Goal: Task Accomplishment & Management: Complete application form

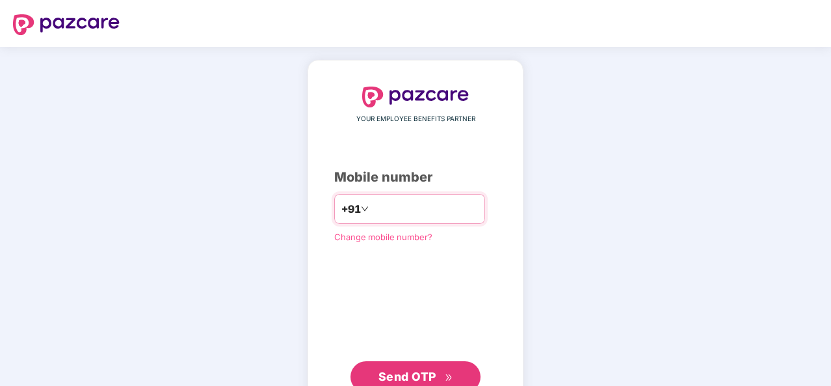
type input "**********"
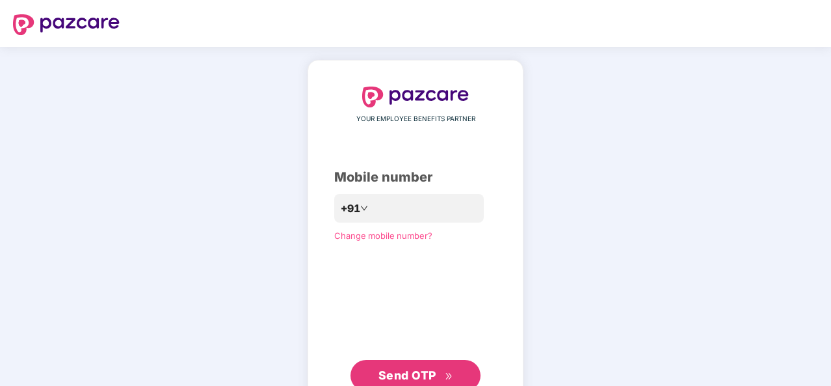
click at [417, 376] on span "Send OTP" at bounding box center [407, 375] width 58 height 14
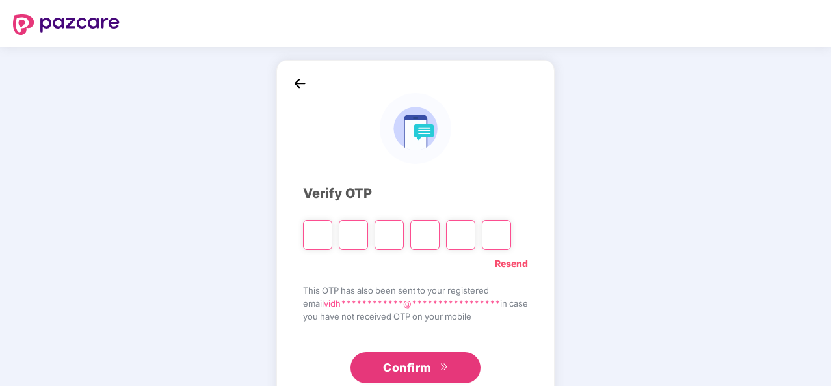
type input "*"
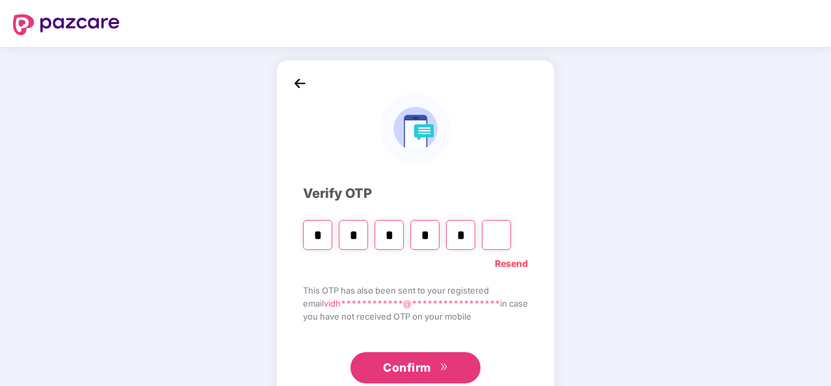
type input "*"
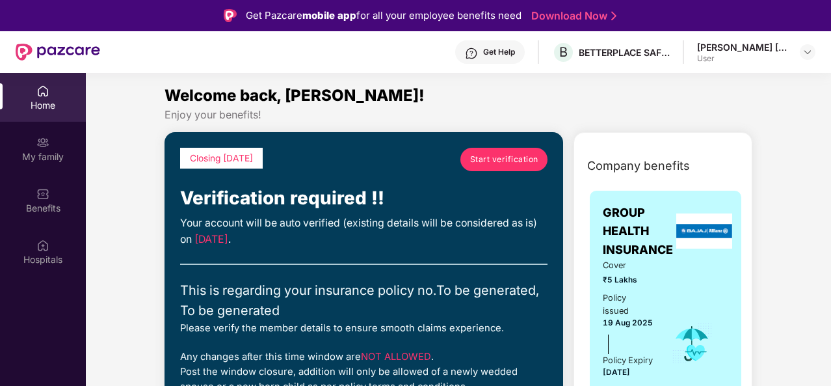
click at [486, 161] on span "Start verification" at bounding box center [504, 159] width 68 height 12
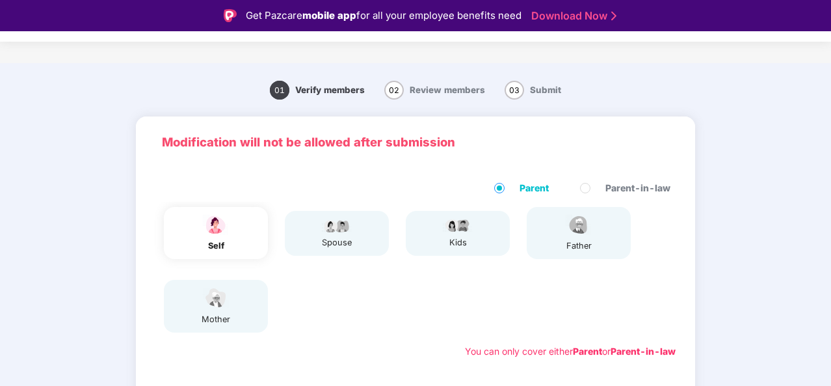
scroll to position [2, 0]
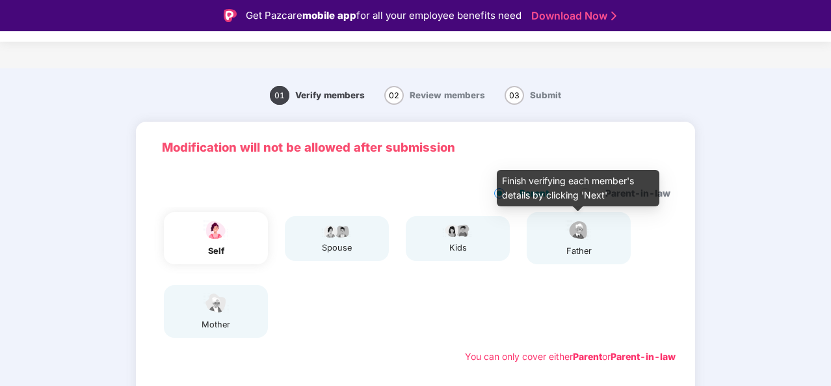
click at [577, 234] on img at bounding box center [578, 229] width 33 height 23
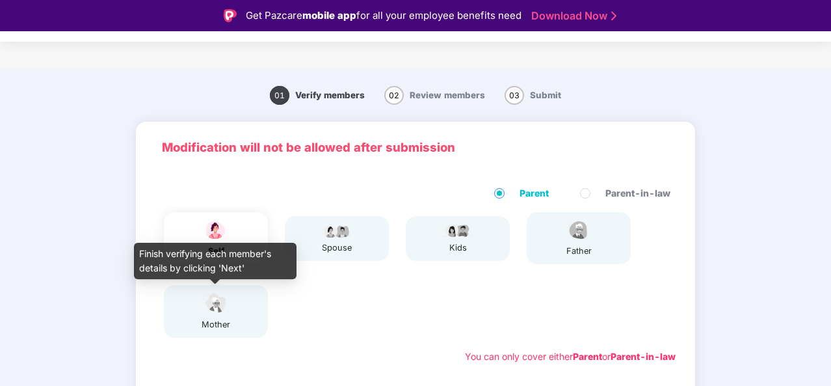
click at [210, 309] on img at bounding box center [216, 302] width 33 height 23
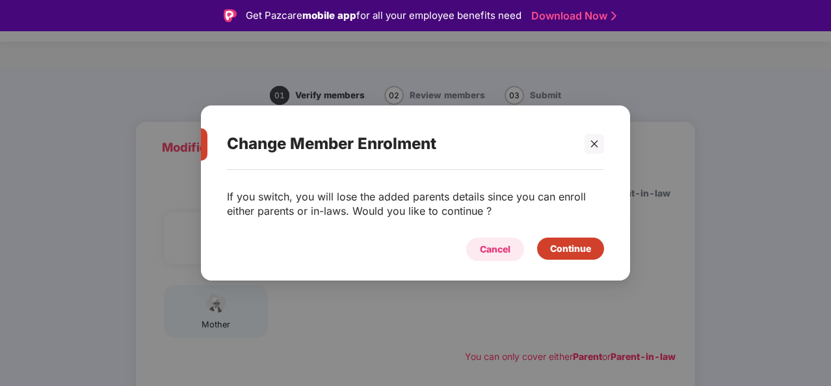
click at [490, 254] on div "Cancel" at bounding box center [495, 249] width 31 height 14
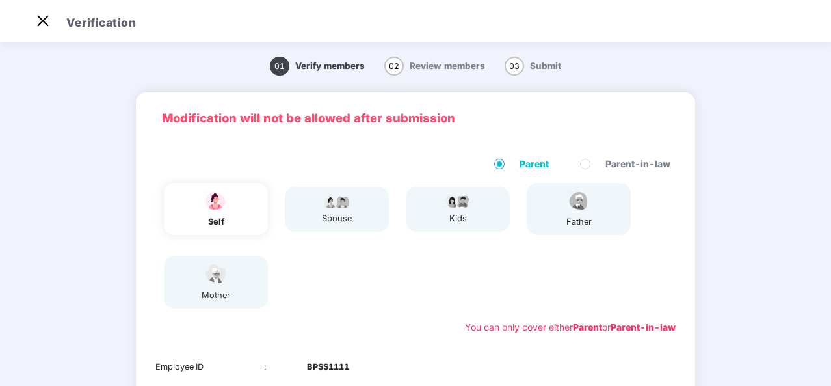
scroll to position [235, 0]
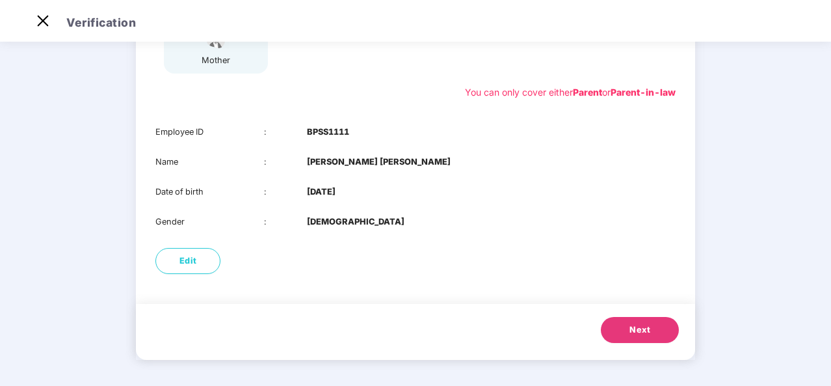
click at [626, 324] on button "Next" at bounding box center [640, 330] width 78 height 26
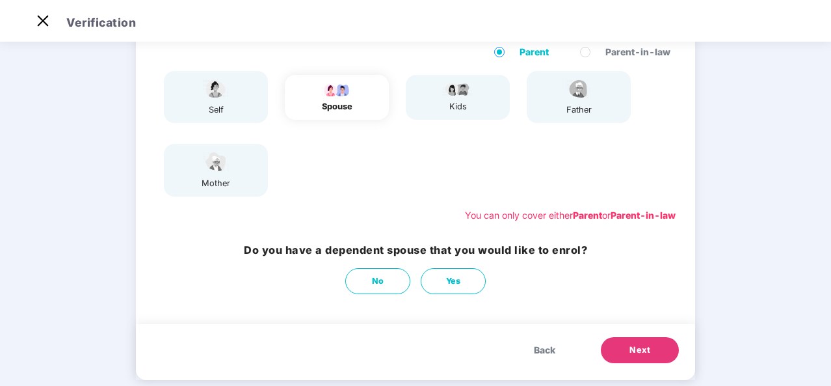
scroll to position [132, 0]
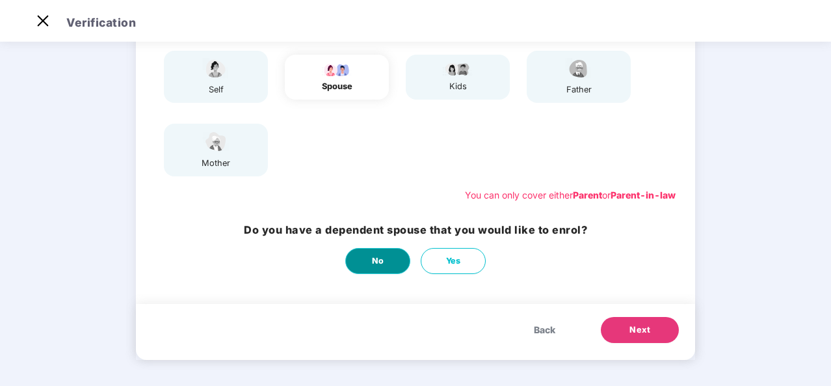
click at [382, 257] on span "No" at bounding box center [378, 260] width 12 height 13
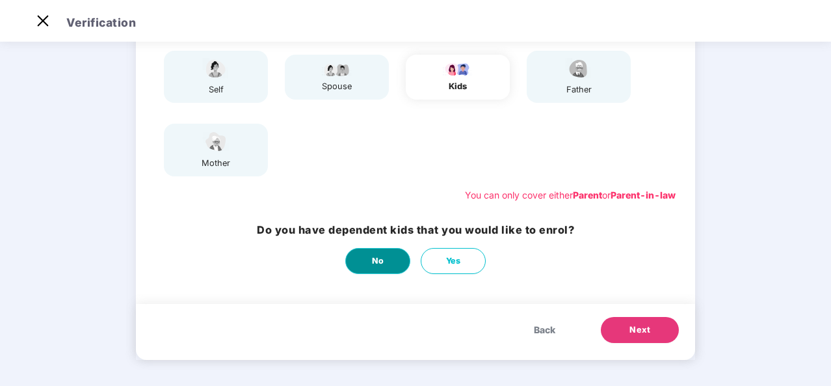
scroll to position [0, 0]
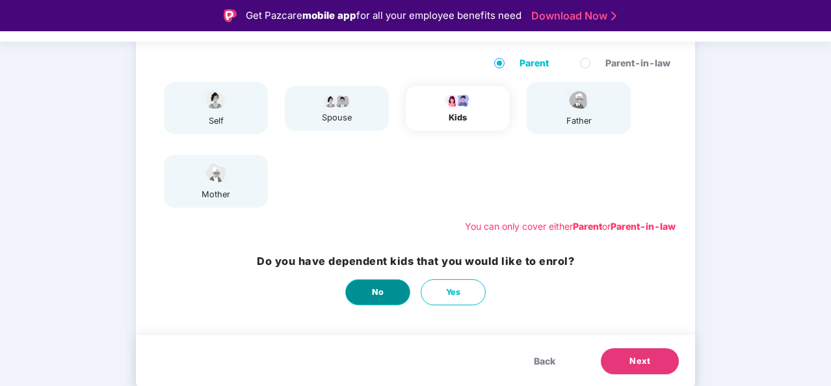
click at [371, 288] on button "No" at bounding box center [377, 292] width 65 height 26
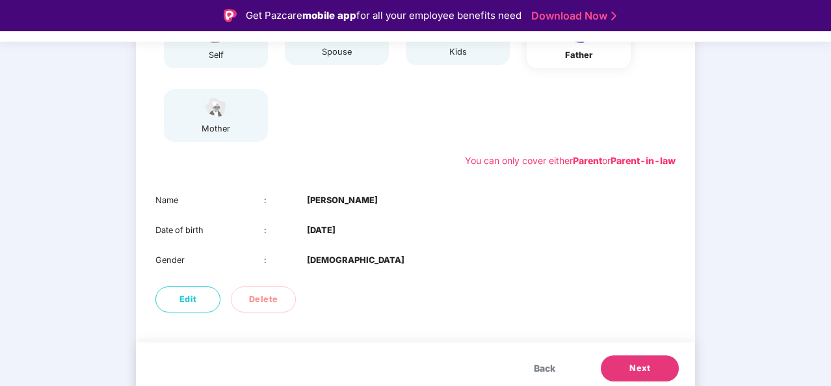
scroll to position [205, 0]
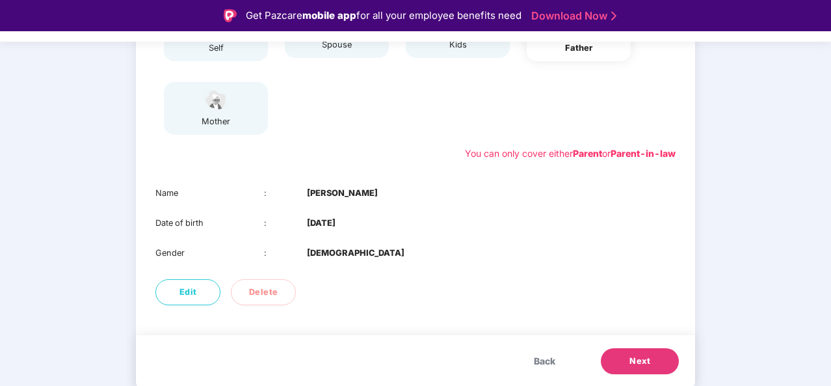
click at [627, 358] on button "Next" at bounding box center [640, 361] width 78 height 26
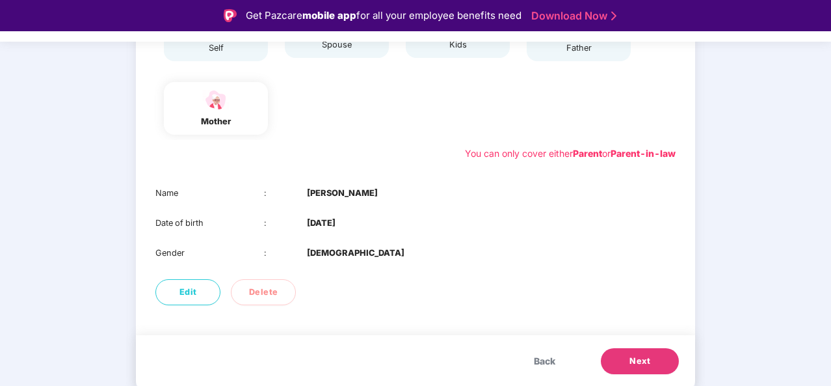
scroll to position [31, 0]
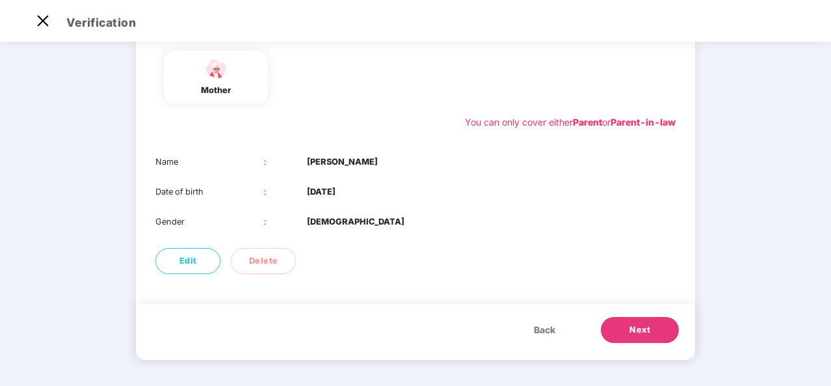
click at [625, 328] on button "Next" at bounding box center [640, 330] width 78 height 26
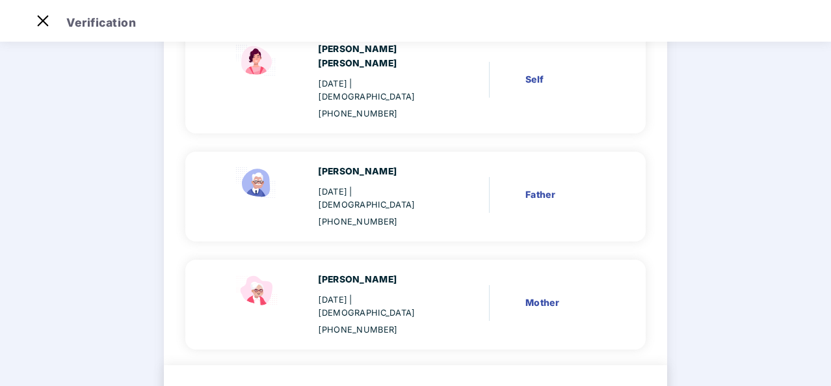
scroll to position [162, 0]
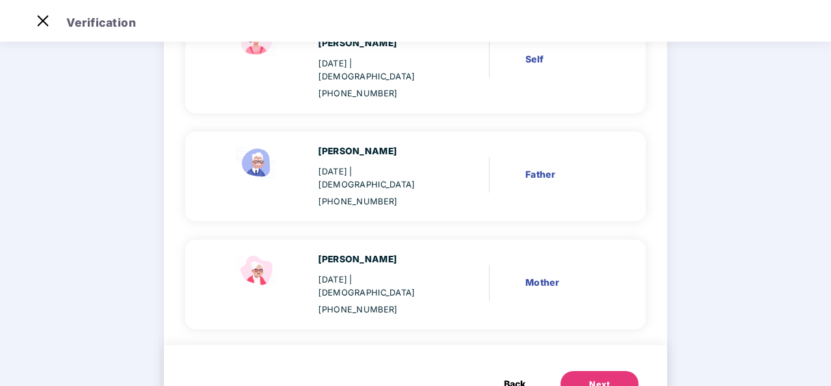
click at [574, 371] on button "Next" at bounding box center [599, 384] width 78 height 26
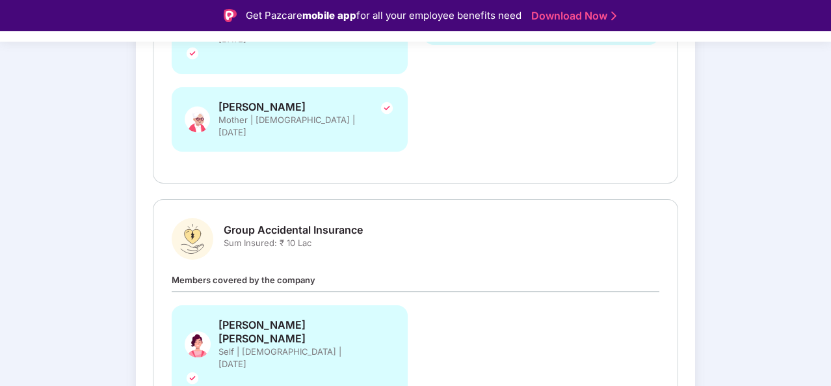
scroll to position [372, 0]
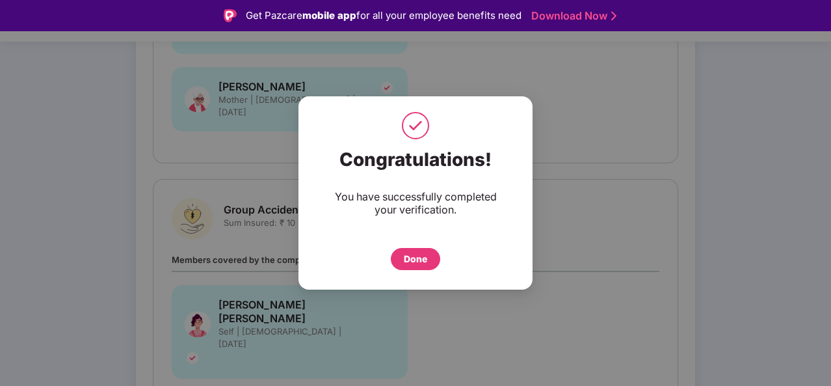
click at [408, 259] on div "Done" at bounding box center [415, 259] width 23 height 14
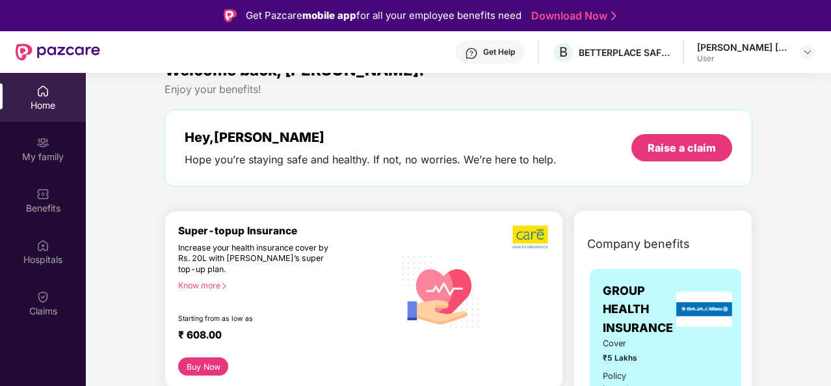
scroll to position [46, 0]
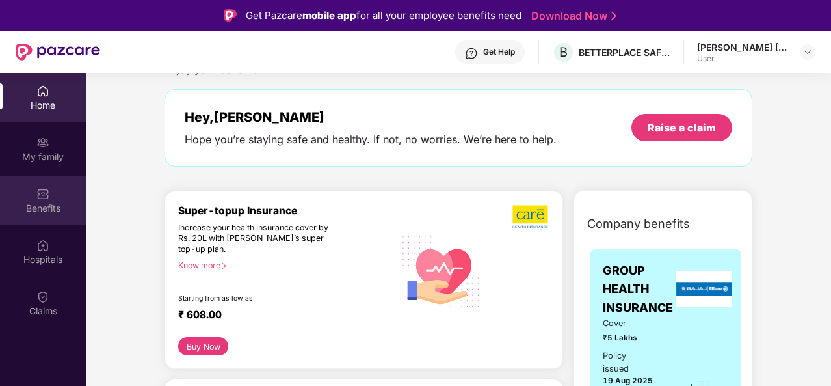
click at [33, 193] on div "Benefits" at bounding box center [43, 200] width 86 height 49
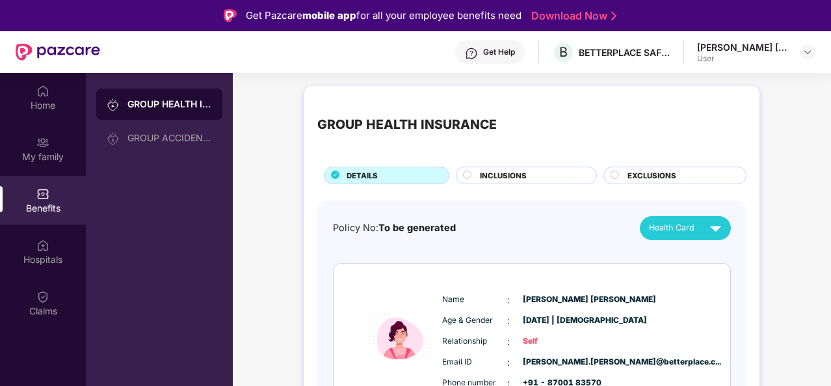
click at [512, 171] on span "INCLUSIONS" at bounding box center [503, 176] width 47 height 12
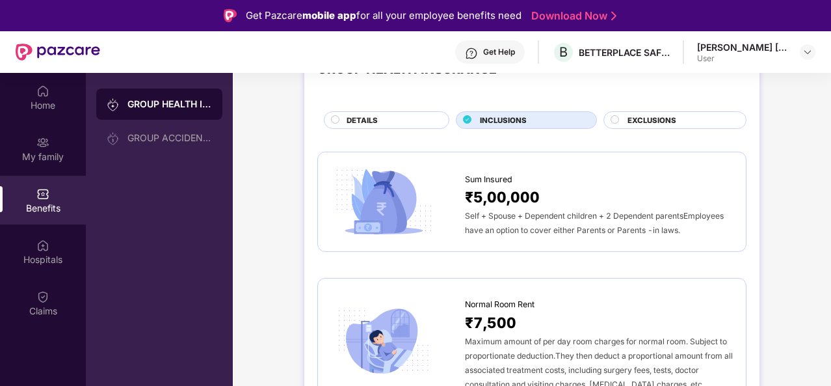
scroll to position [75, 0]
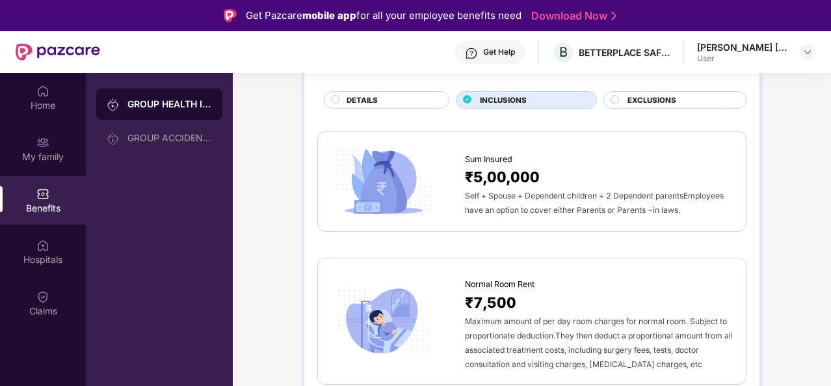
click at [529, 214] on span "Self + Spouse + Dependent children + 2 Dependent parentsEmployees have an optio…" at bounding box center [594, 203] width 259 height 24
click at [507, 155] on span "Sum Insured" at bounding box center [488, 159] width 47 height 13
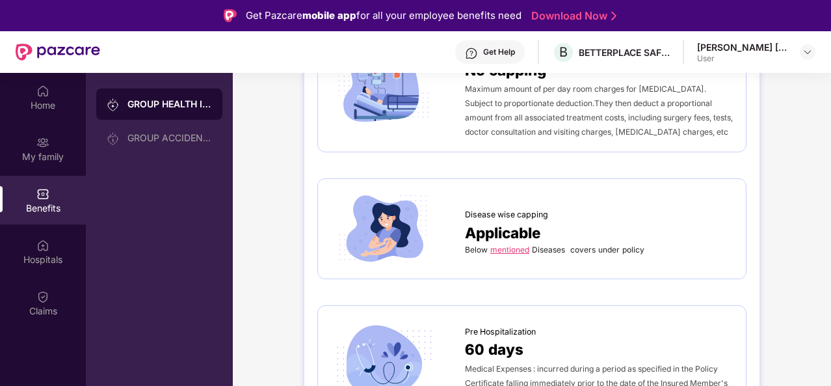
scroll to position [510, 0]
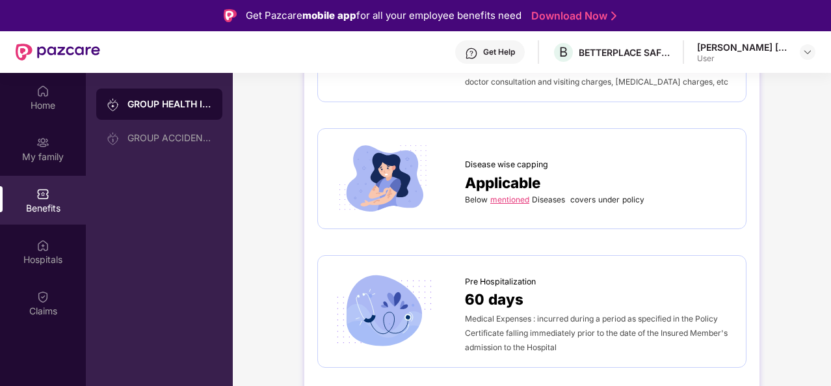
click at [514, 198] on link "mentioned" at bounding box center [509, 199] width 39 height 10
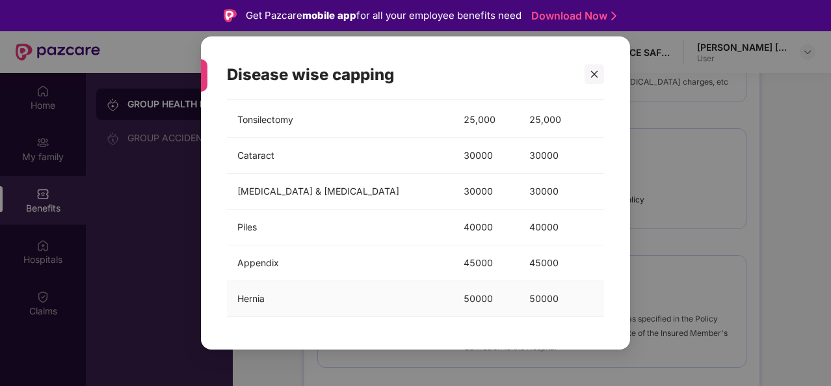
scroll to position [0, 0]
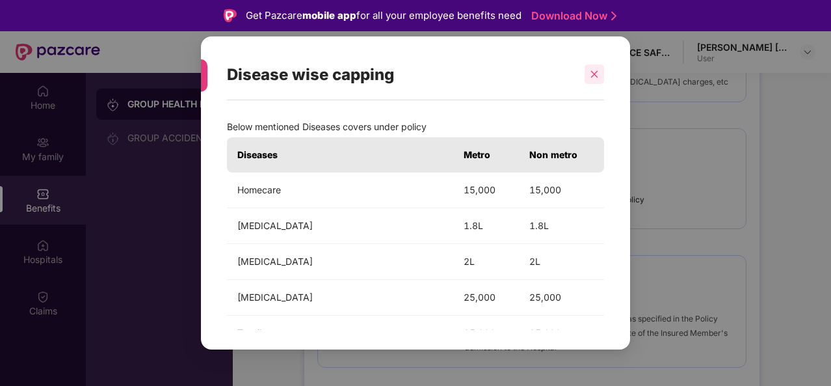
click at [596, 77] on icon "close" at bounding box center [594, 74] width 7 height 7
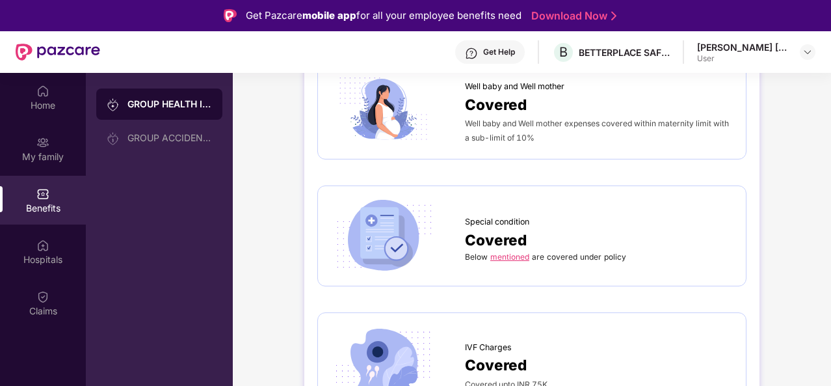
scroll to position [2063, 0]
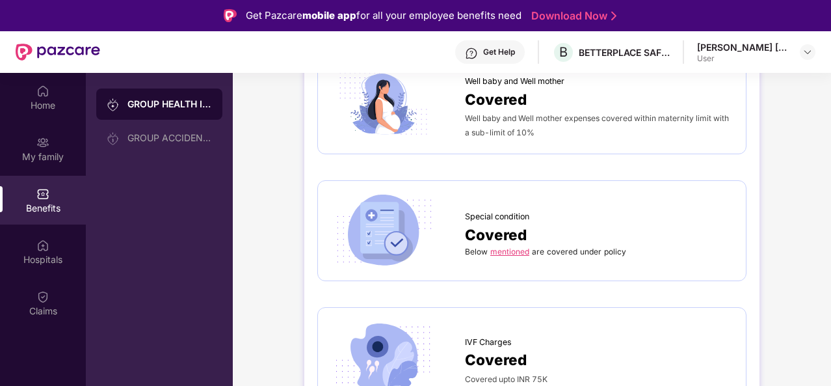
click at [520, 250] on link "mentioned" at bounding box center [509, 251] width 39 height 10
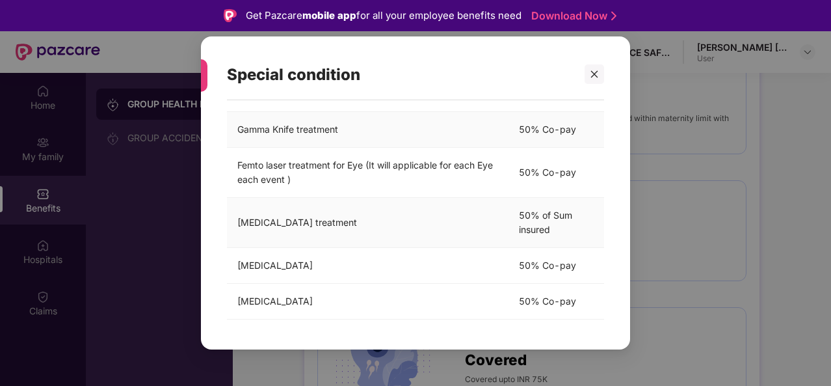
scroll to position [99, 0]
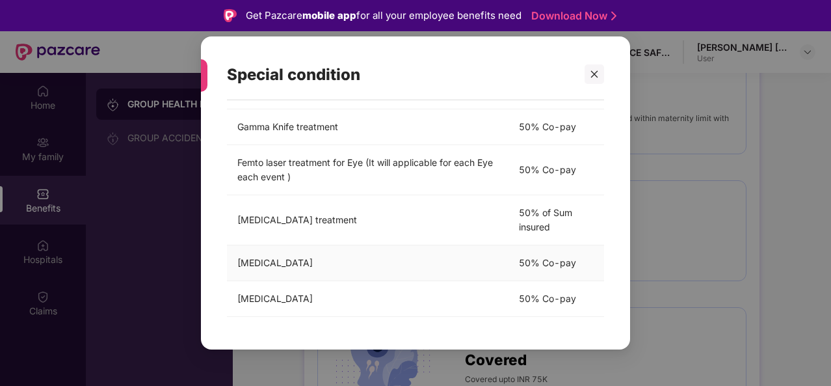
click at [382, 280] on td "Stem cell transplantation" at bounding box center [368, 263] width 282 height 36
click at [597, 75] on icon "close" at bounding box center [594, 74] width 9 height 9
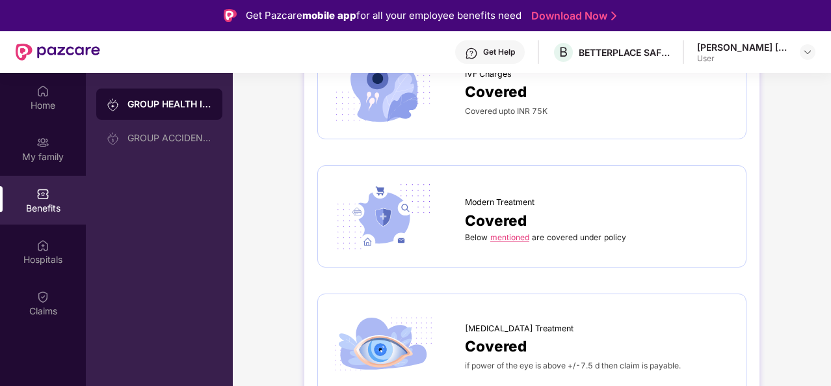
scroll to position [2336, 0]
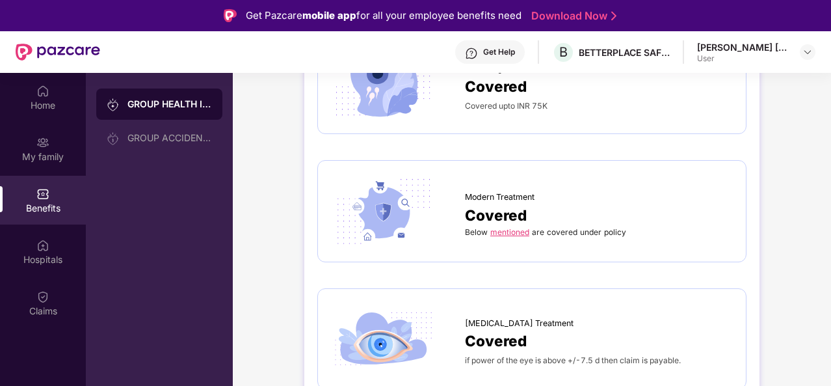
click at [504, 232] on link "mentioned" at bounding box center [509, 232] width 39 height 10
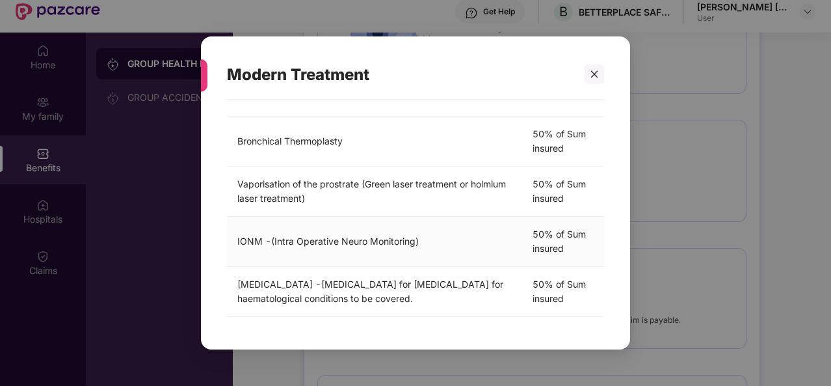
scroll to position [46, 0]
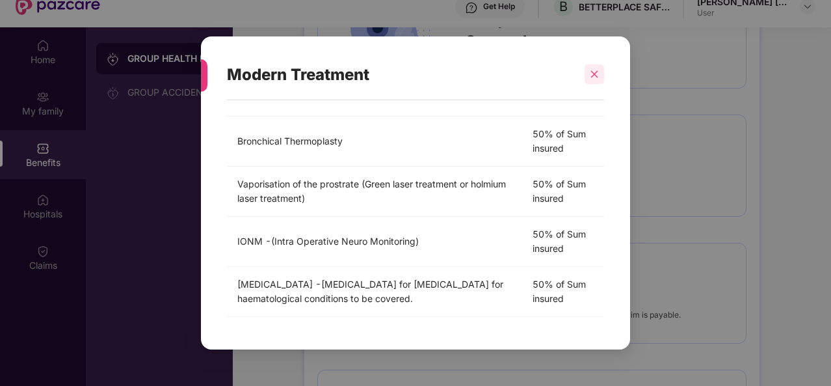
click at [598, 73] on icon "close" at bounding box center [594, 74] width 9 height 9
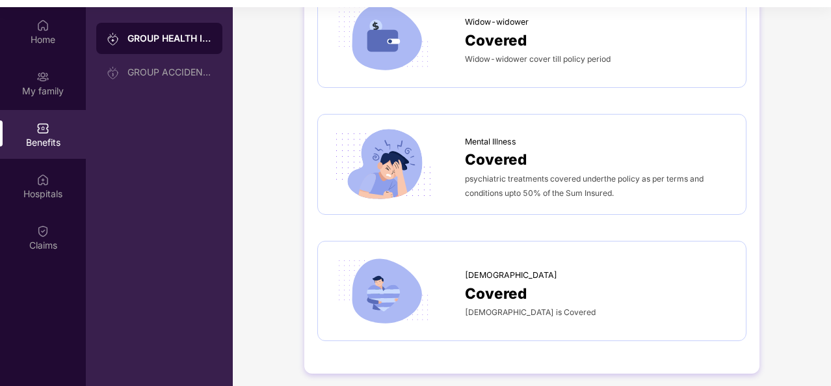
scroll to position [73, 0]
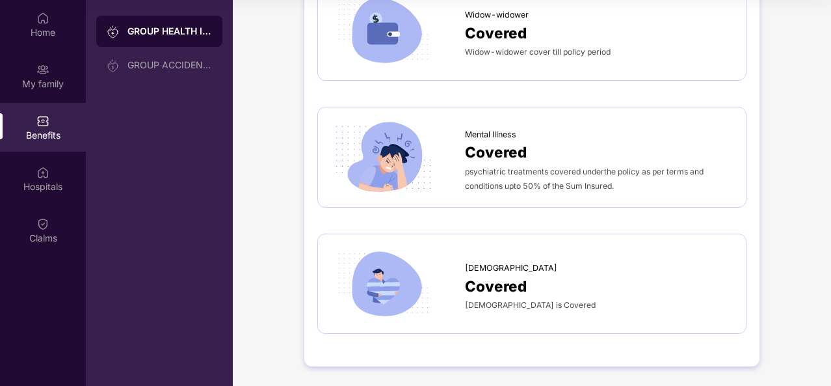
click at [502, 286] on span "Covered" at bounding box center [496, 285] width 62 height 23
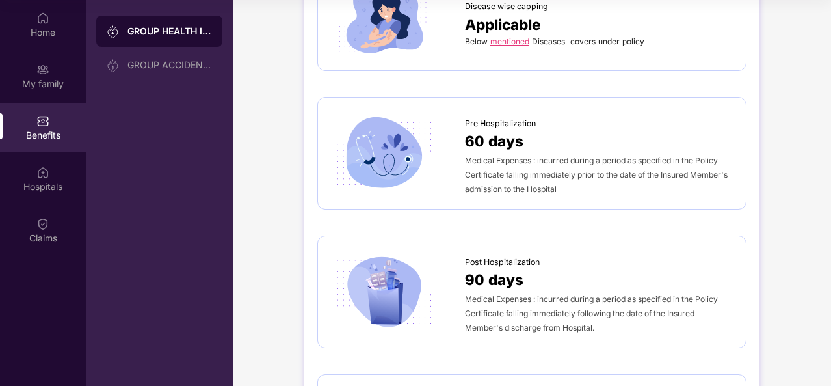
scroll to position [0, 0]
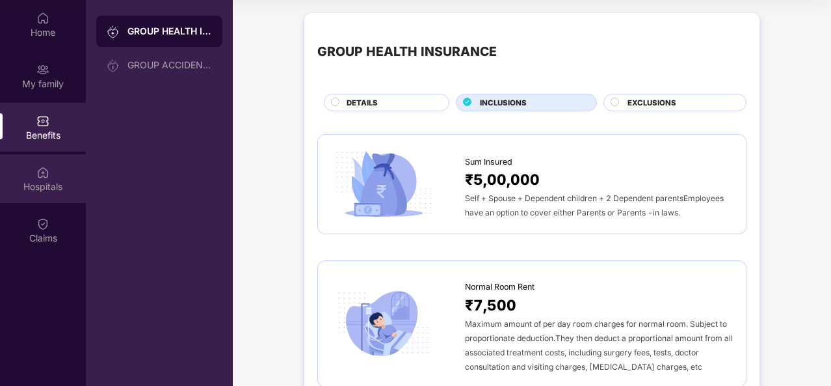
click at [44, 180] on div "Hospitals" at bounding box center [43, 186] width 86 height 13
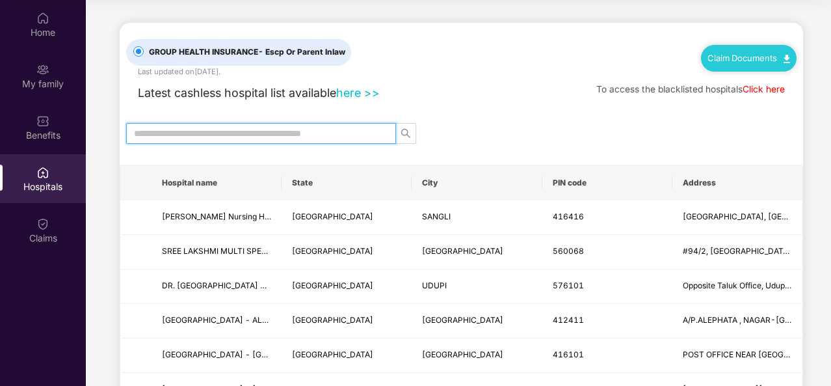
click at [285, 129] on input "text" at bounding box center [256, 133] width 244 height 14
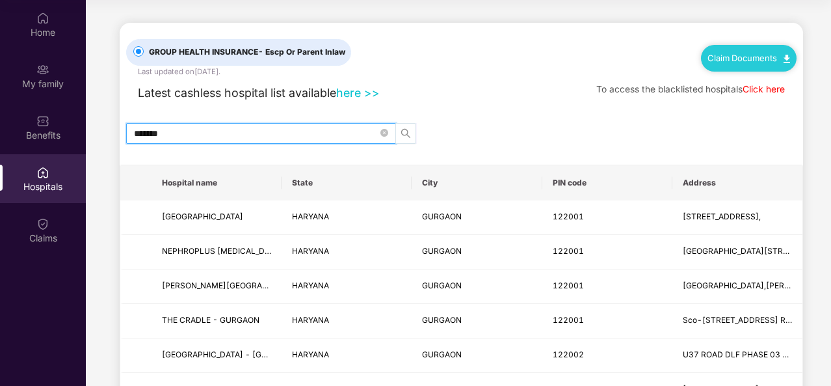
click at [404, 132] on icon "search" at bounding box center [406, 133] width 10 height 10
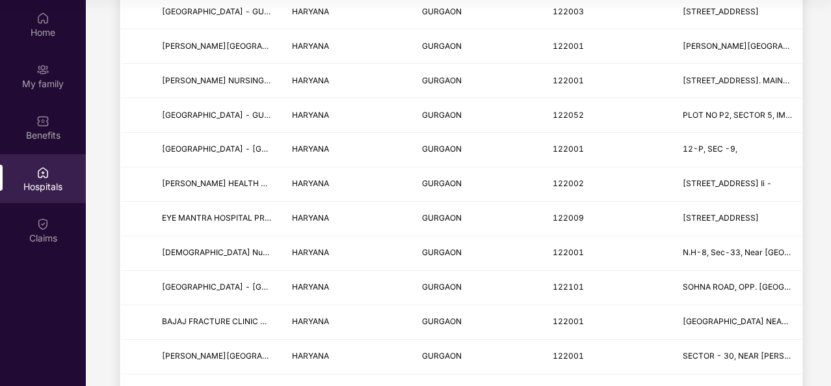
scroll to position [1618, 0]
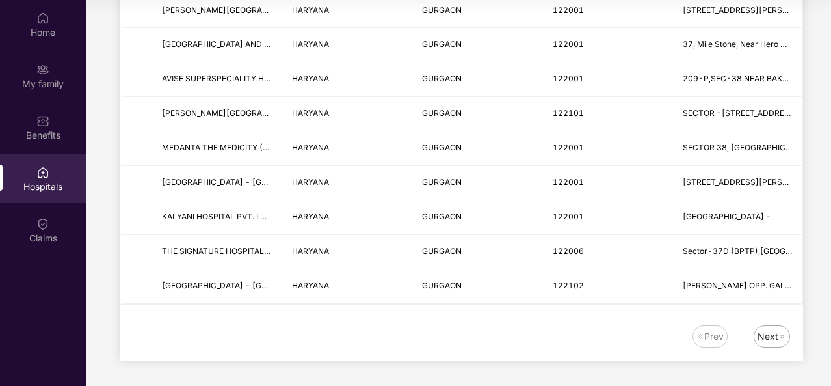
type input "*******"
click at [776, 336] on div "Next" at bounding box center [767, 336] width 21 height 14
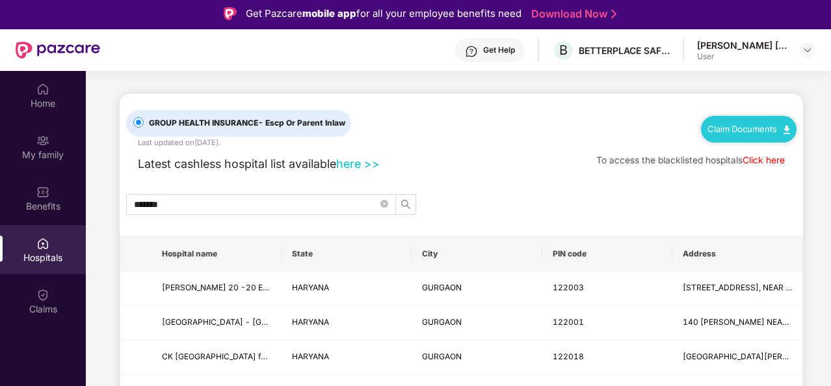
scroll to position [0, 0]
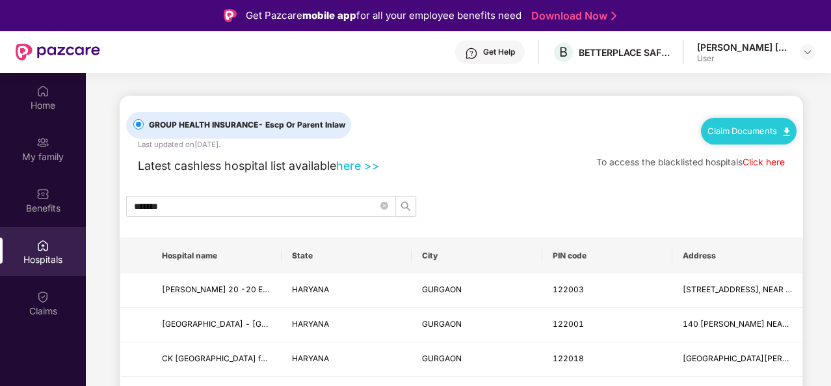
click at [352, 165] on link "here >>" at bounding box center [358, 166] width 44 height 14
